Goal: Obtain resource: Obtain resource

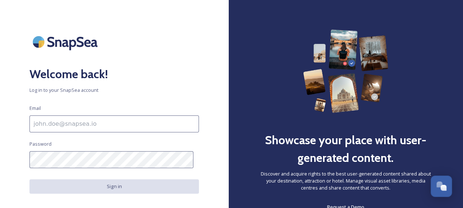
type input "[EMAIL_ADDRESS][PERSON_NAME][DOMAIN_NAME]"
click at [112, 119] on input "[EMAIL_ADDRESS][PERSON_NAME][DOMAIN_NAME]" at bounding box center [113, 123] width 169 height 17
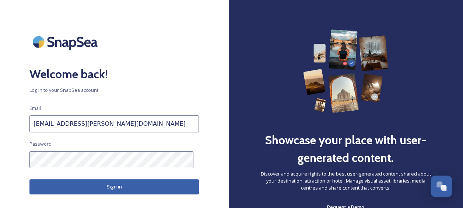
click at [134, 188] on button "Sign in" at bounding box center [113, 186] width 169 height 15
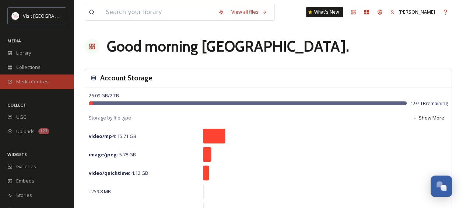
click at [25, 83] on span "Media Centres" at bounding box center [32, 81] width 32 height 7
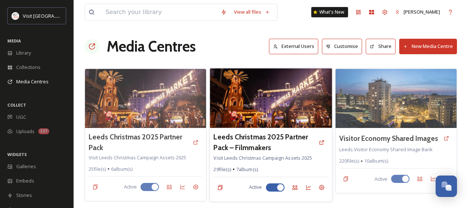
click at [287, 101] on img at bounding box center [271, 98] width 122 height 60
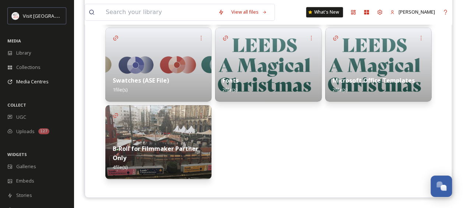
scroll to position [81, 0]
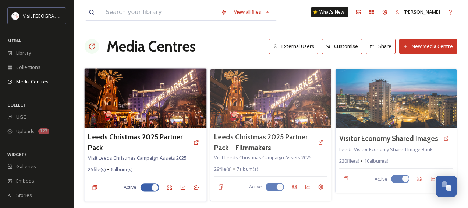
click at [166, 104] on img at bounding box center [145, 98] width 122 height 60
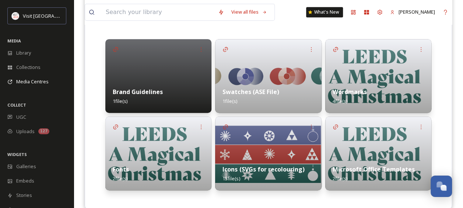
scroll to position [188, 0]
